Goal: Information Seeking & Learning: Learn about a topic

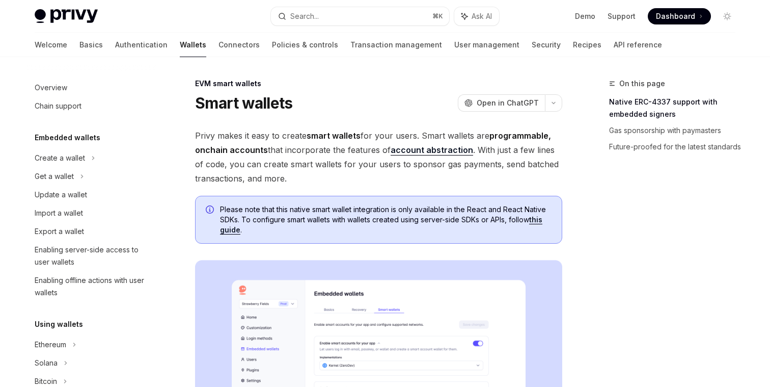
scroll to position [214, 0]
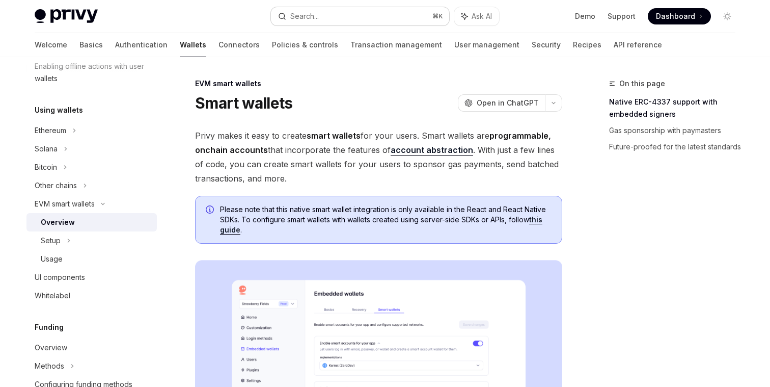
click at [406, 14] on button "Search... ⌘ K" at bounding box center [360, 16] width 178 height 18
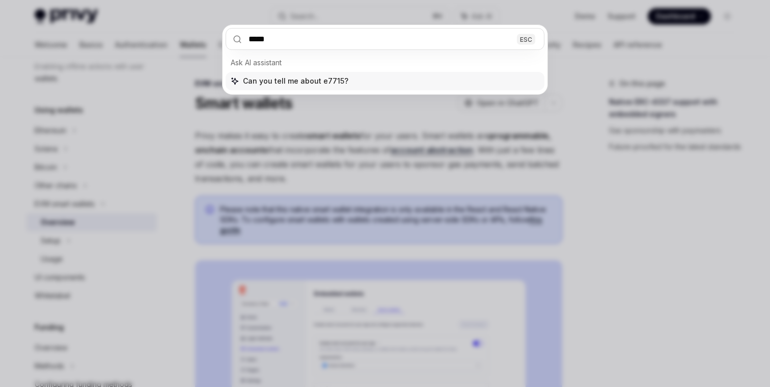
type input "****"
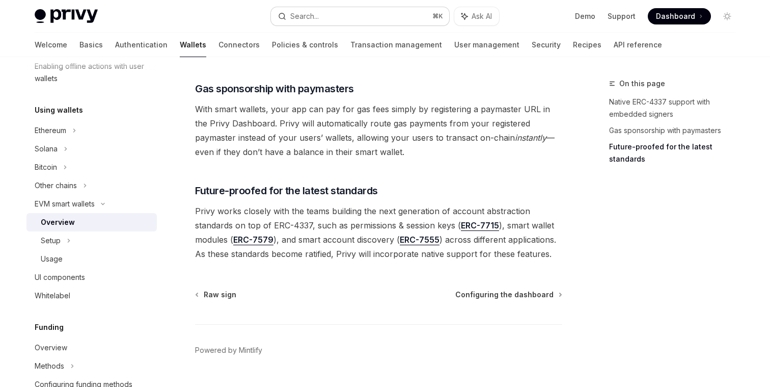
scroll to position [836, 0]
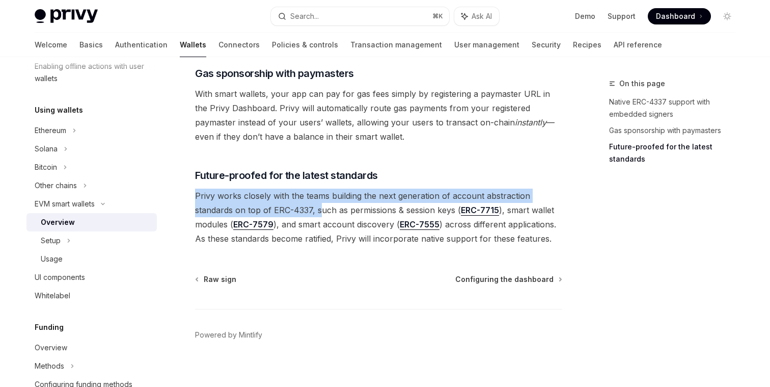
drag, startPoint x: 197, startPoint y: 189, endPoint x: 320, endPoint y: 200, distance: 123.9
click at [320, 201] on span "Privy works closely with the teams building the next generation of account abst…" at bounding box center [378, 217] width 367 height 57
click at [320, 200] on span "Privy works closely with the teams building the next generation of account abst…" at bounding box center [378, 217] width 367 height 57
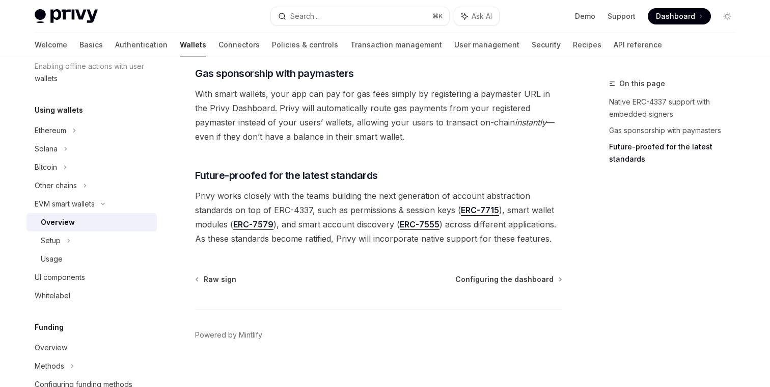
click at [266, 229] on span "Privy works closely with the teams building the next generation of account abst…" at bounding box center [378, 217] width 367 height 57
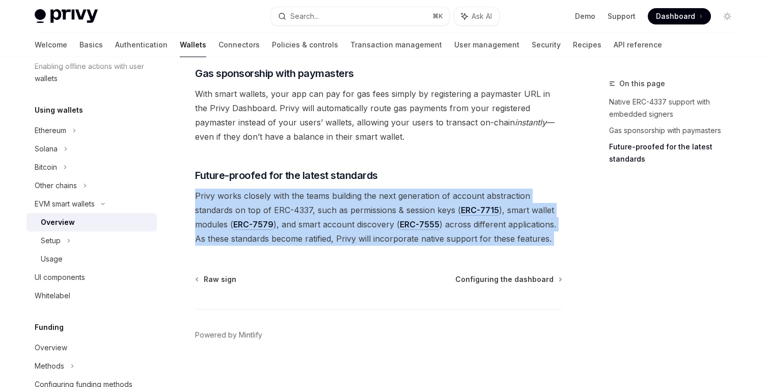
click at [266, 229] on span "Privy works closely with the teams building the next generation of account abst…" at bounding box center [378, 217] width 367 height 57
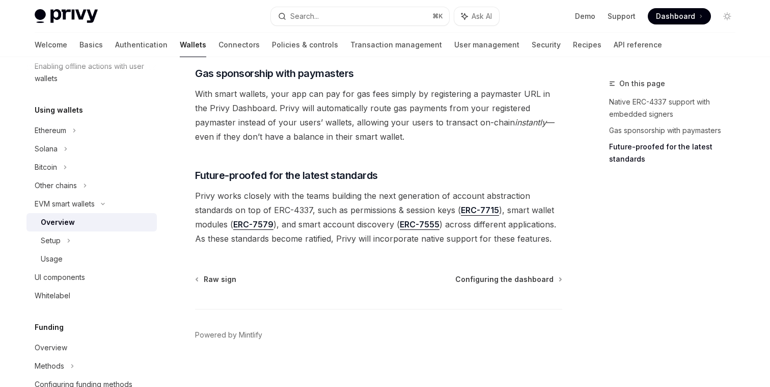
click at [311, 229] on span "Privy works closely with the teams building the next generation of account abst…" at bounding box center [378, 217] width 367 height 57
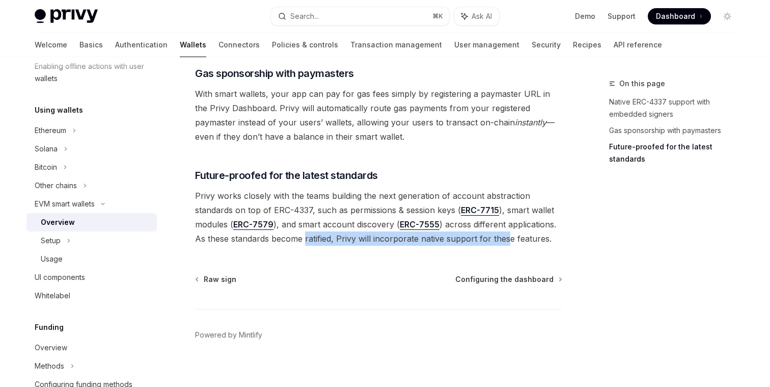
drag, startPoint x: 305, startPoint y: 229, endPoint x: 510, endPoint y: 232, distance: 204.9
click at [510, 232] on span "Privy works closely with the teams building the next generation of account abst…" at bounding box center [378, 217] width 367 height 57
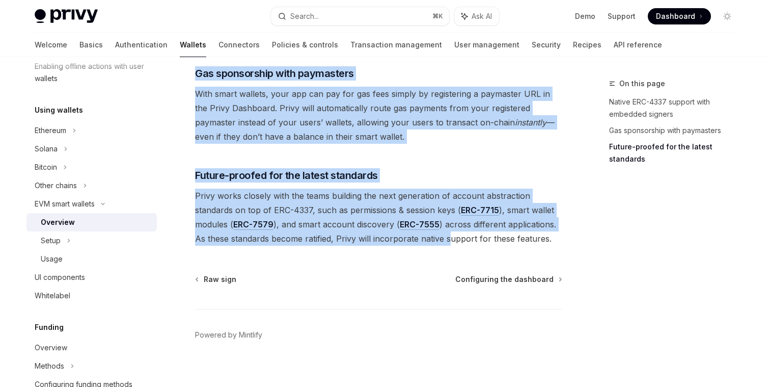
drag, startPoint x: 450, startPoint y: 230, endPoint x: 599, endPoint y: 229, distance: 148.3
click at [599, 229] on div "On this page Native ERC-4337 support with embedded signers Gas sponsorship with…" at bounding box center [666, 231] width 155 height 309
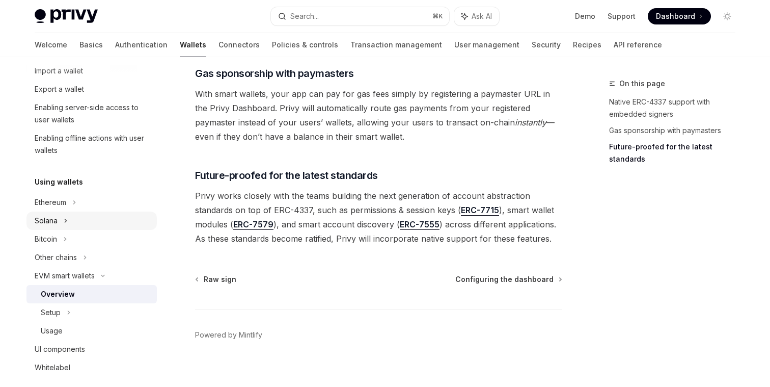
scroll to position [0, 0]
